Goal: Register for event/course: Sign up to attend an event or enroll in a course

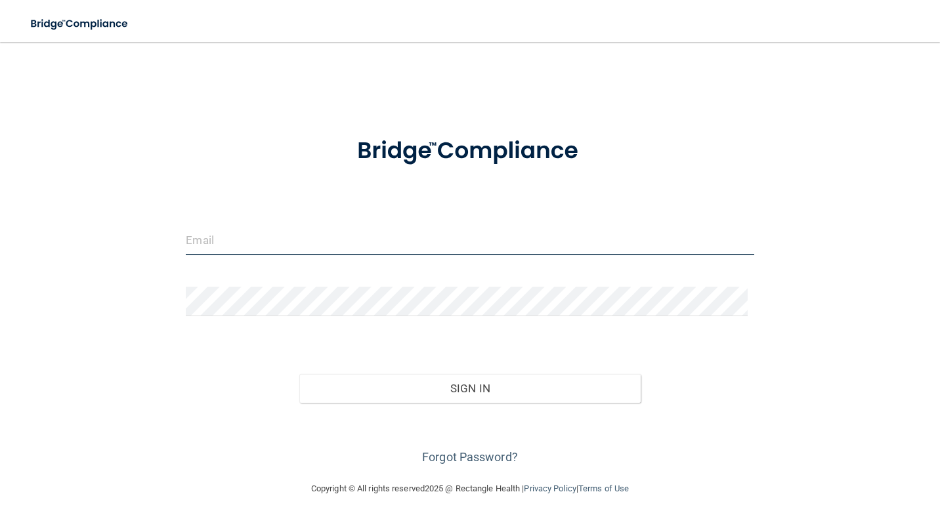
click at [299, 236] on input "email" at bounding box center [470, 241] width 568 height 30
type input "[EMAIL_ADDRESS][DOMAIN_NAME]"
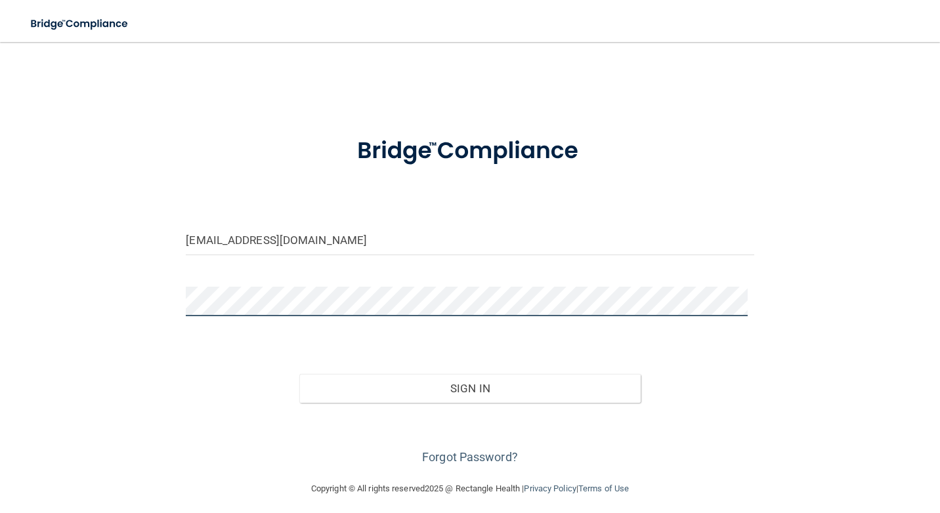
click at [299, 374] on button "Sign In" at bounding box center [469, 388] width 341 height 29
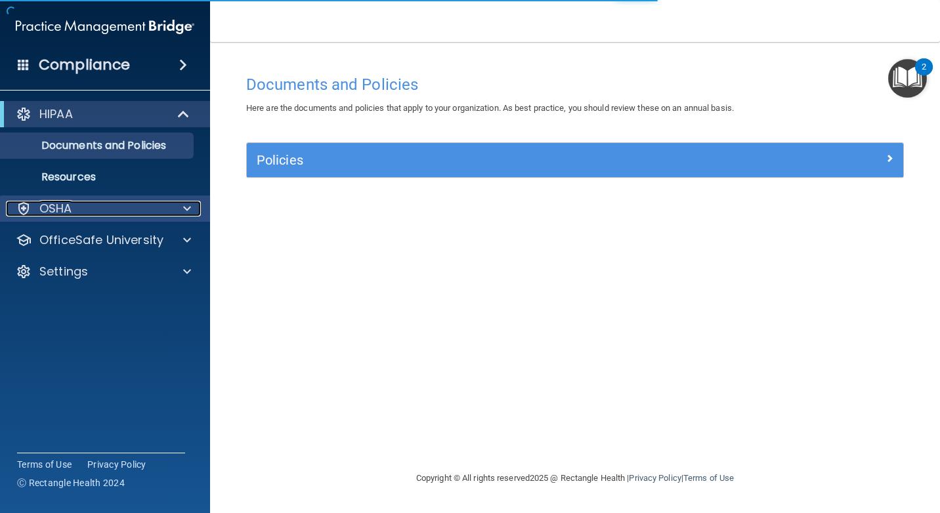
click at [66, 211] on p "OSHA" at bounding box center [55, 209] width 33 height 16
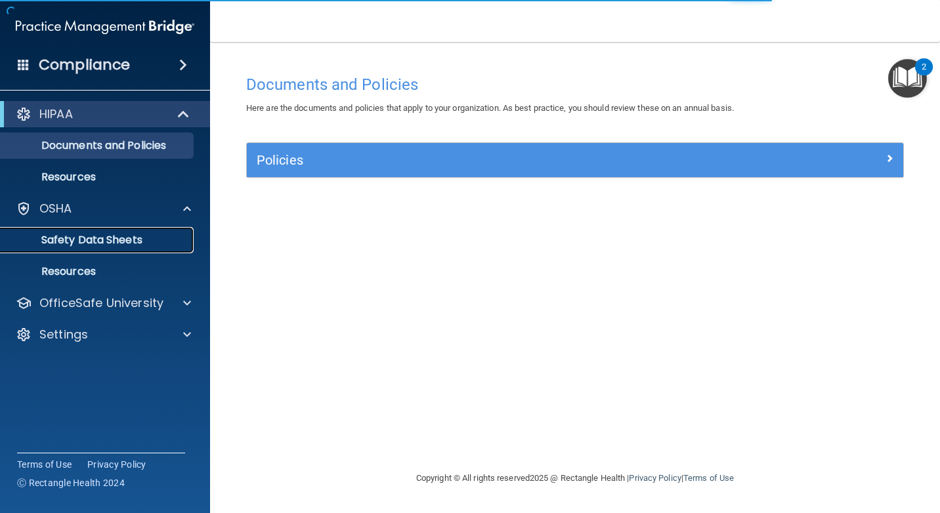
click at [66, 248] on link "Safety Data Sheets" at bounding box center [90, 240] width 207 height 26
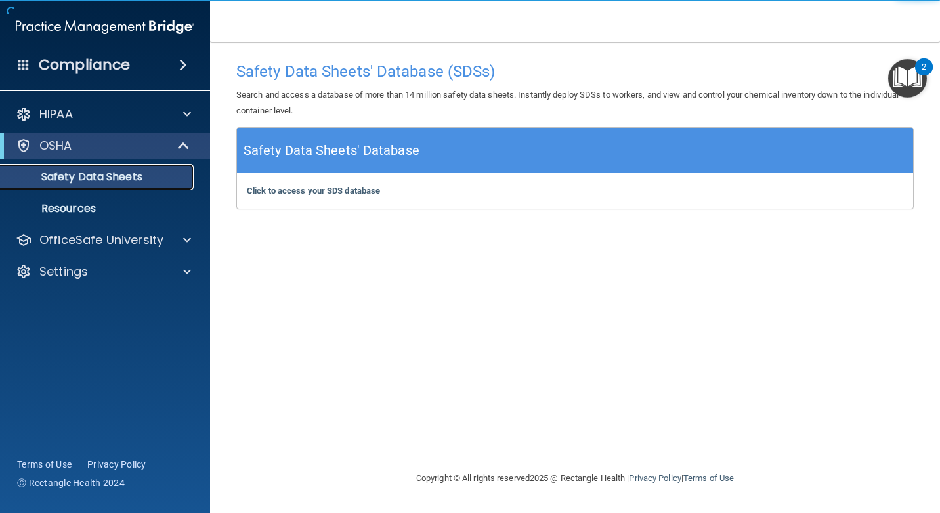
click at [146, 182] on p "Safety Data Sheets" at bounding box center [98, 177] width 179 height 13
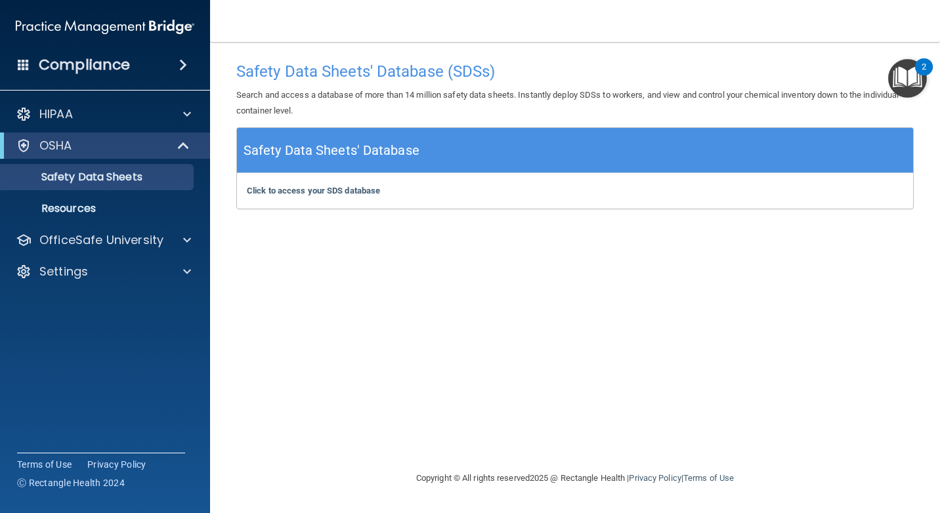
click at [119, 223] on div "HIPAA Documents and Policies Report an Incident Business Associates Emergency P…" at bounding box center [105, 195] width 211 height 199
click at [132, 211] on p "Resources" at bounding box center [98, 208] width 179 height 13
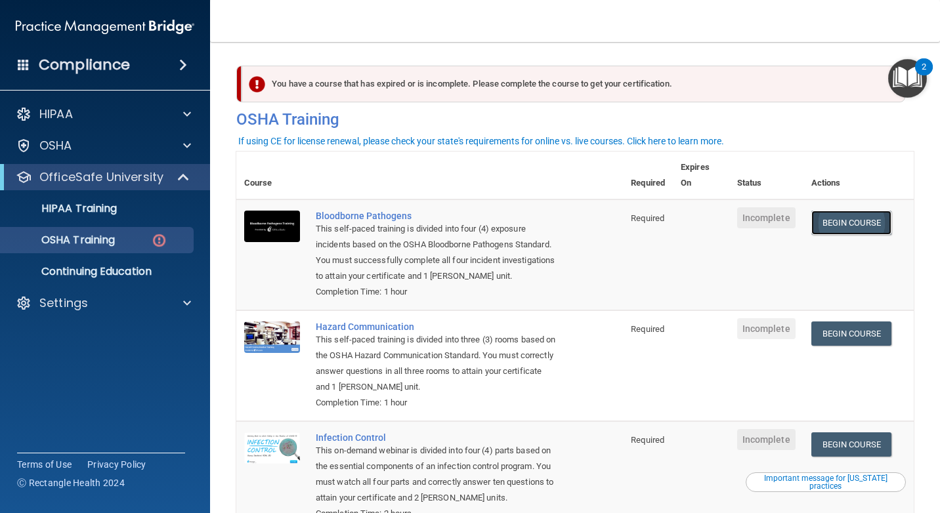
click at [843, 224] on link "Begin Course" at bounding box center [851, 223] width 80 height 24
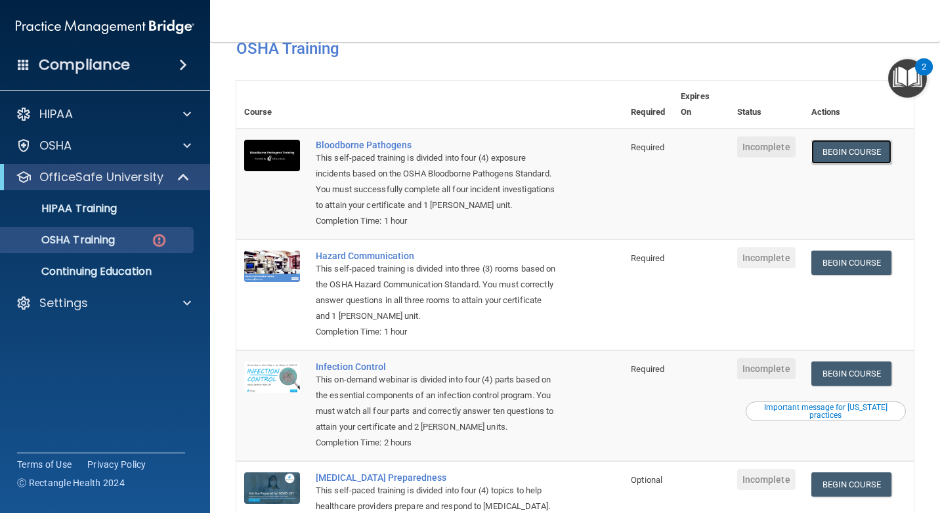
scroll to position [54, 0]
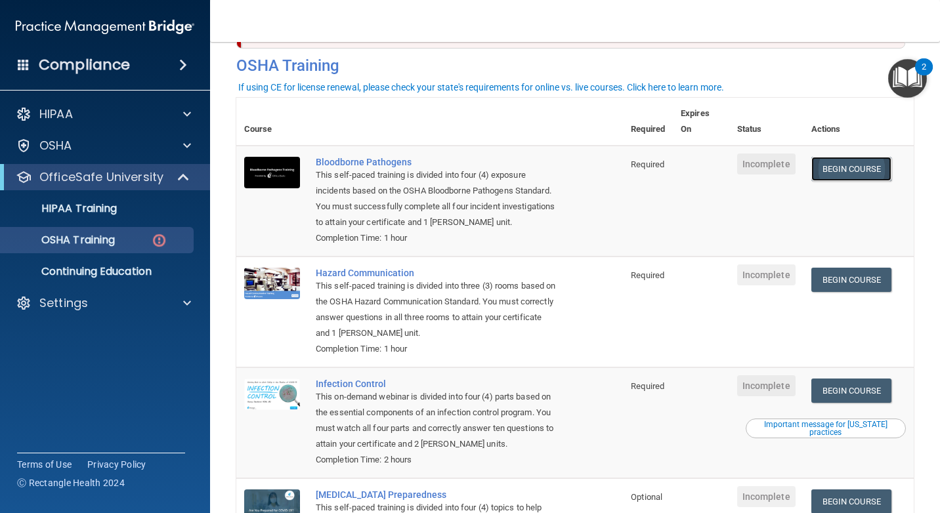
click at [883, 160] on link "Begin Course" at bounding box center [851, 169] width 80 height 24
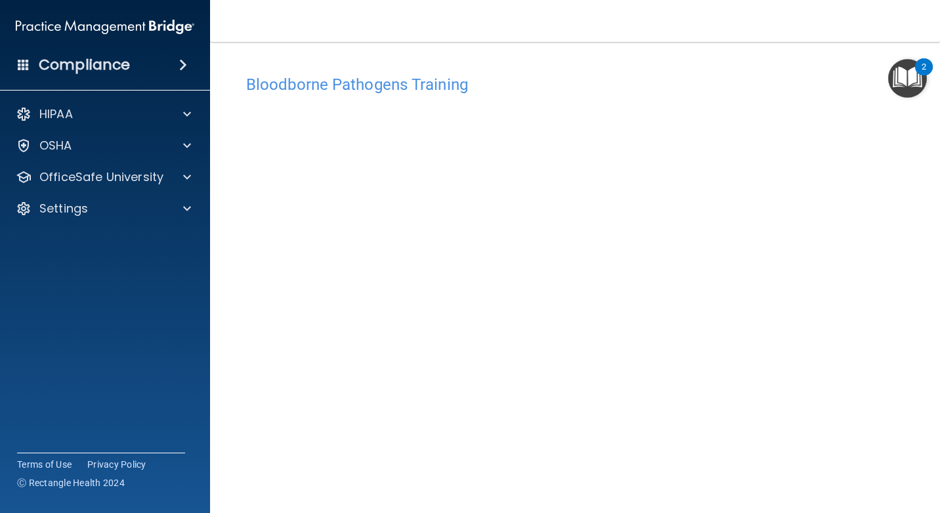
click at [250, 31] on nav "Toggle navigation Brianna Young brianna6833@gmail.com Manage My Enterprise J. O…" at bounding box center [575, 21] width 730 height 42
click at [226, 109] on main "Bloodborne Pathogens Training This course doesn’t expire until . Are you sure y…" at bounding box center [575, 277] width 730 height 471
click at [270, 22] on nav "Toggle navigation Brianna Young brianna6833@gmail.com Manage My Enterprise J. O…" at bounding box center [575, 21] width 730 height 42
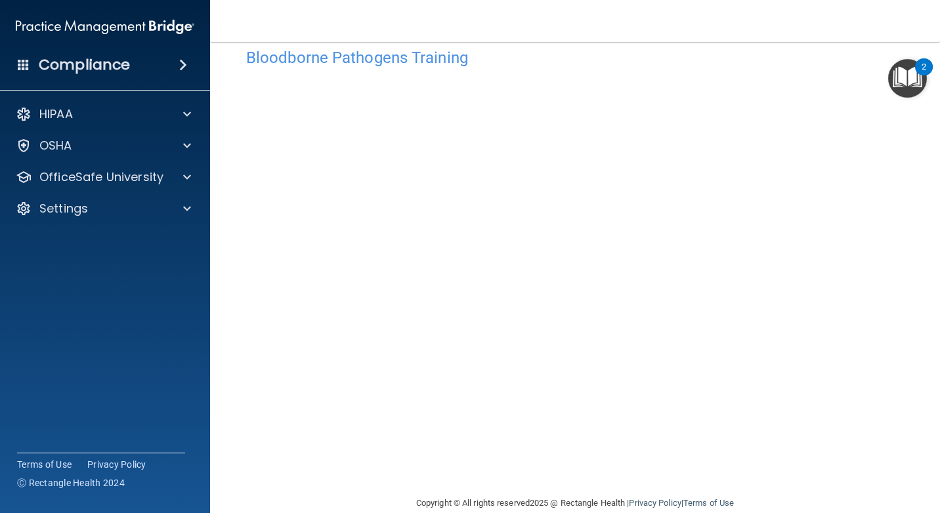
scroll to position [49, 0]
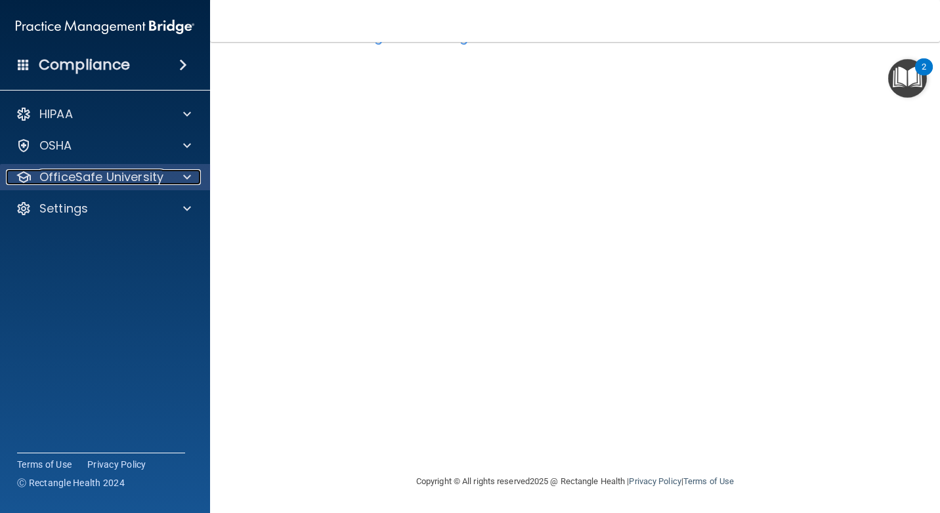
click at [135, 175] on p "OfficeSafe University" at bounding box center [101, 177] width 124 height 16
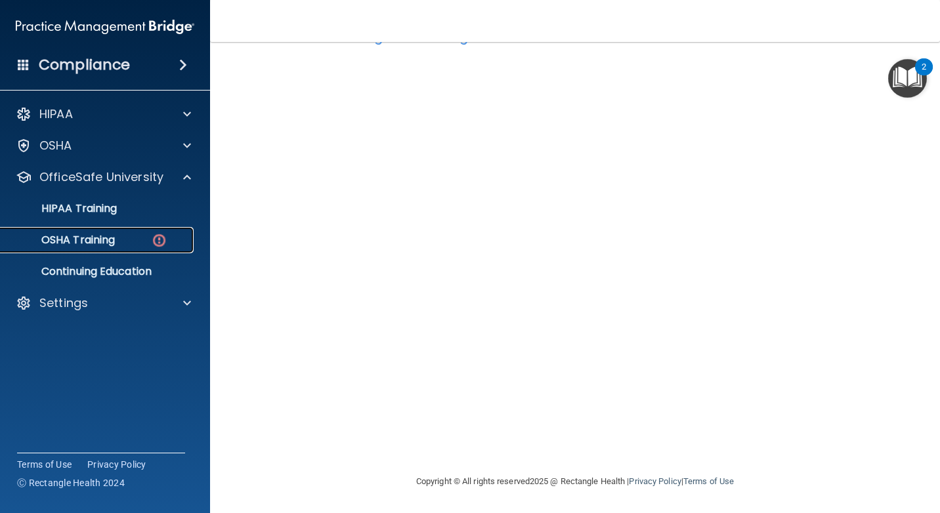
click at [137, 244] on div "OSHA Training" at bounding box center [98, 240] width 179 height 13
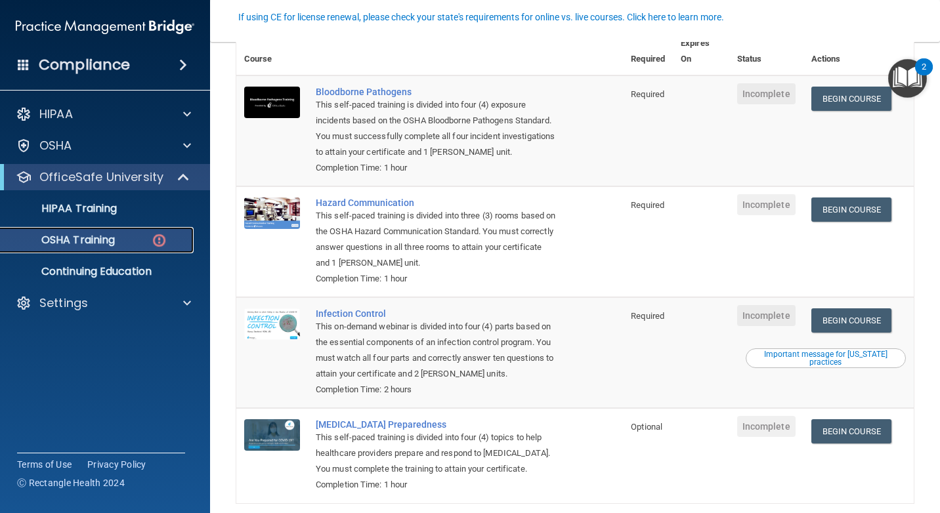
scroll to position [131, 0]
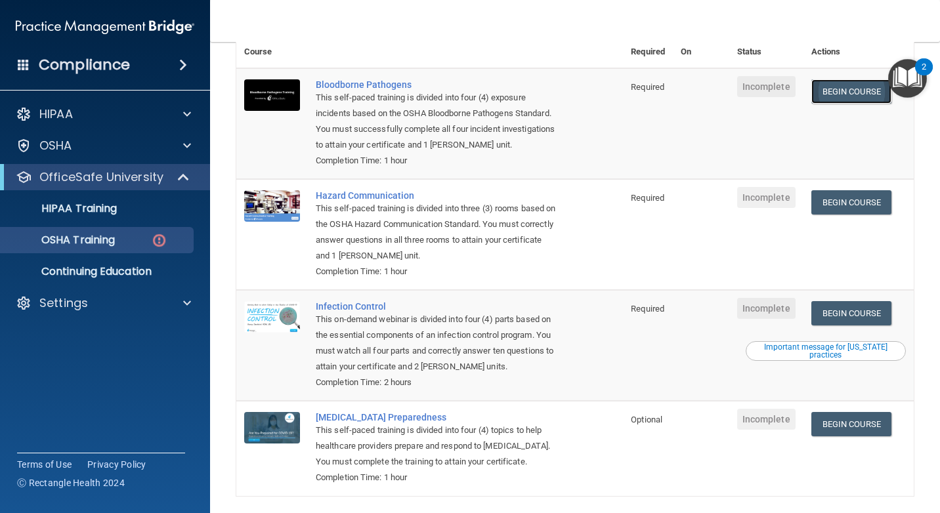
click at [858, 88] on link "Begin Course" at bounding box center [851, 91] width 80 height 24
click at [825, 93] on link "Begin Course" at bounding box center [851, 91] width 80 height 24
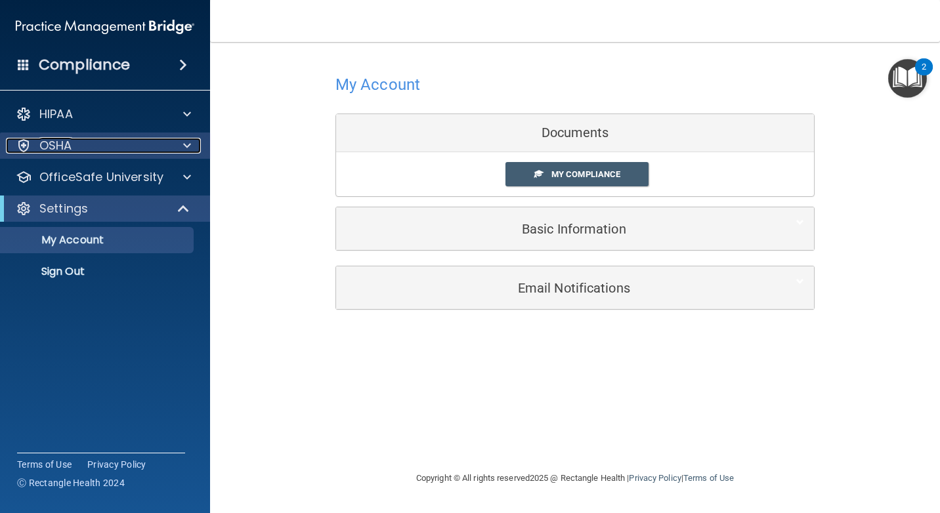
click at [171, 145] on div at bounding box center [185, 146] width 33 height 16
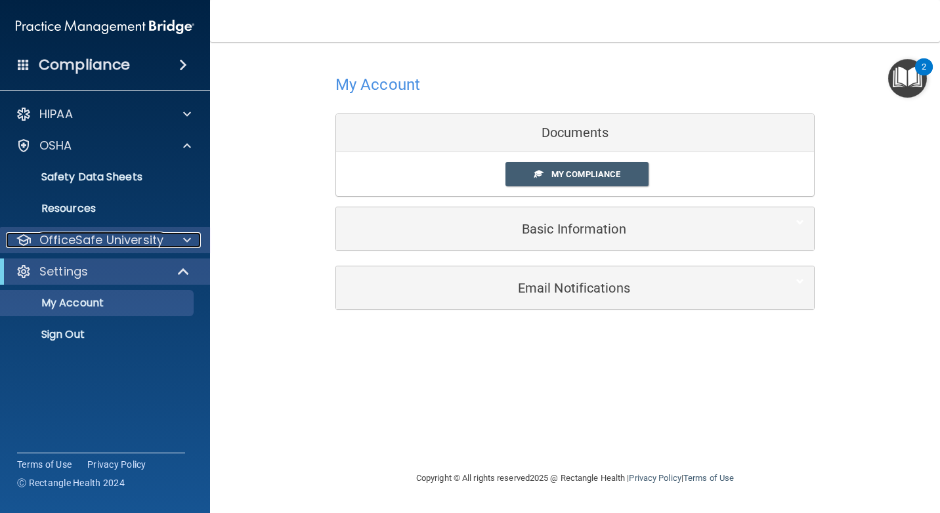
click at [169, 240] on div at bounding box center [185, 240] width 33 height 16
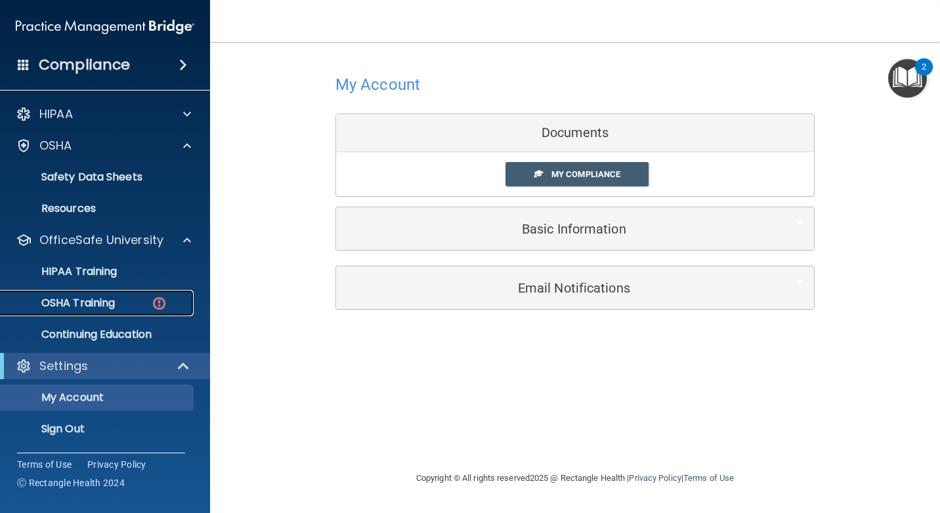
click at [163, 303] on img at bounding box center [159, 303] width 16 height 16
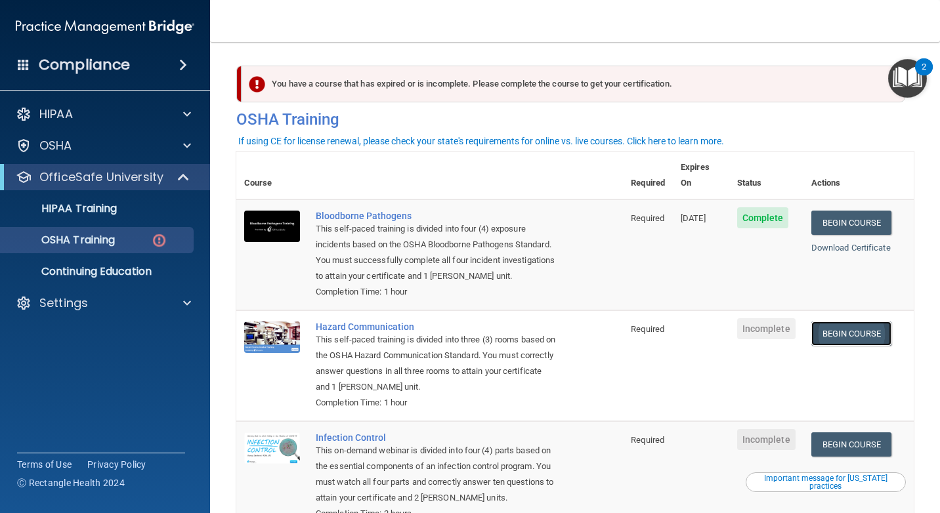
click at [845, 323] on link "Begin Course" at bounding box center [851, 334] width 80 height 24
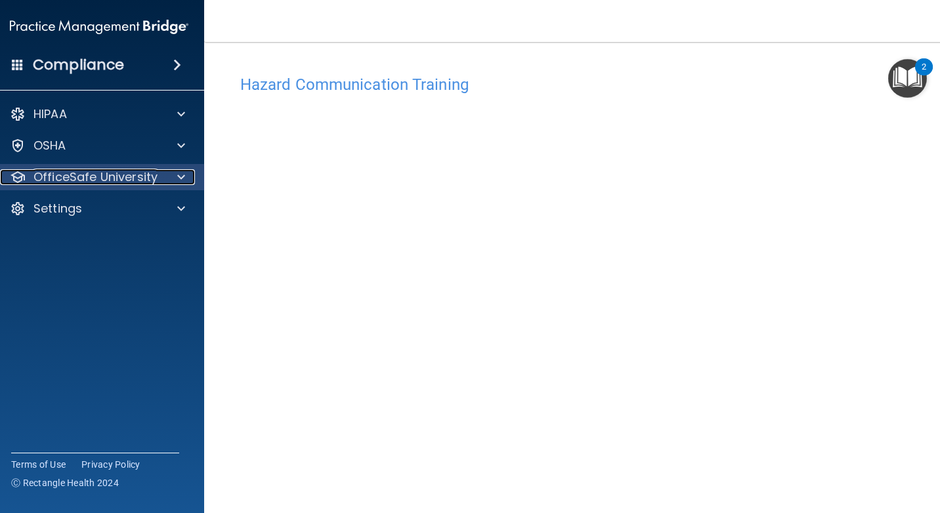
click at [142, 172] on p "OfficeSafe University" at bounding box center [95, 177] width 124 height 16
